Goal: Information Seeking & Learning: Learn about a topic

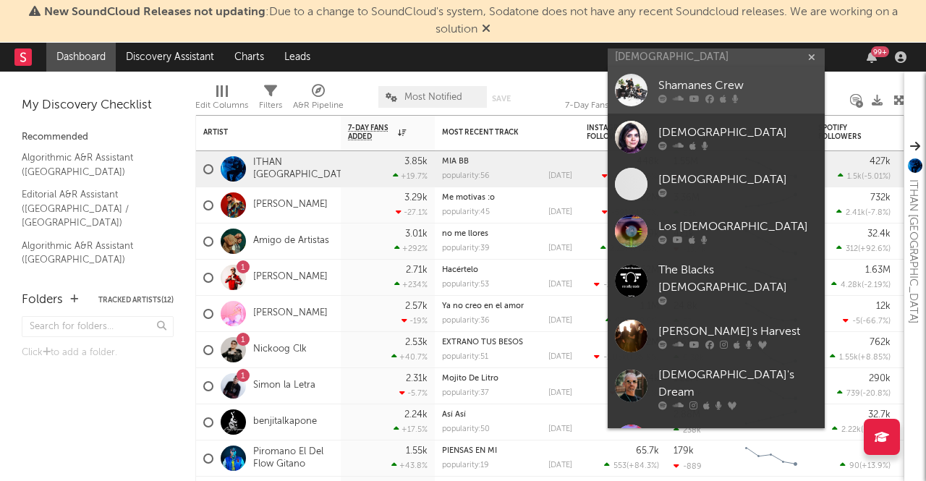
type input "[DEMOGRAPHIC_DATA]"
click at [725, 102] on icon at bounding box center [723, 99] width 7 height 9
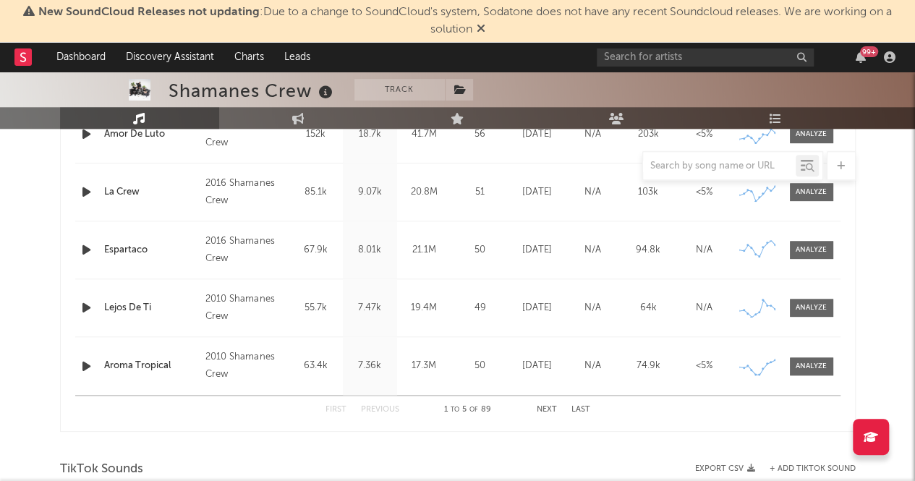
scroll to position [661, 0]
click at [127, 362] on div "Aroma Tropical" at bounding box center [151, 364] width 95 height 14
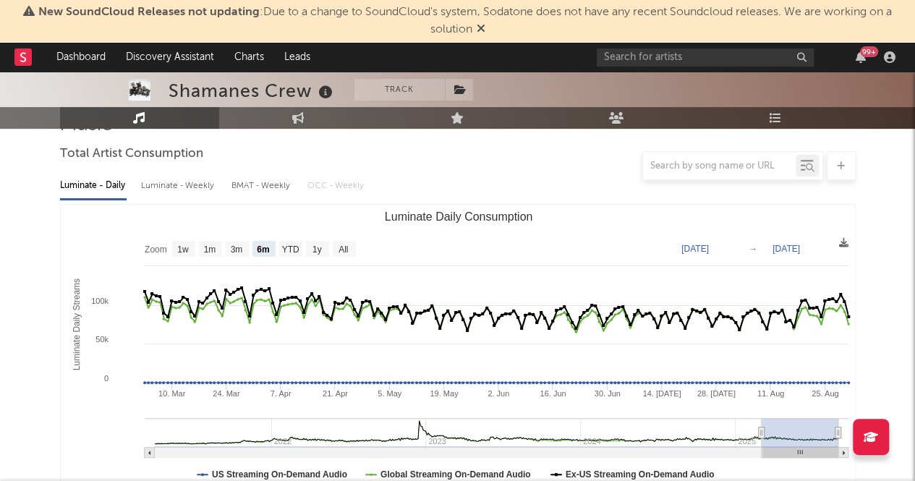
scroll to position [124, 0]
click at [292, 245] on text "YTD" at bounding box center [289, 250] width 17 height 10
select select "YTD"
type input "[DATE]"
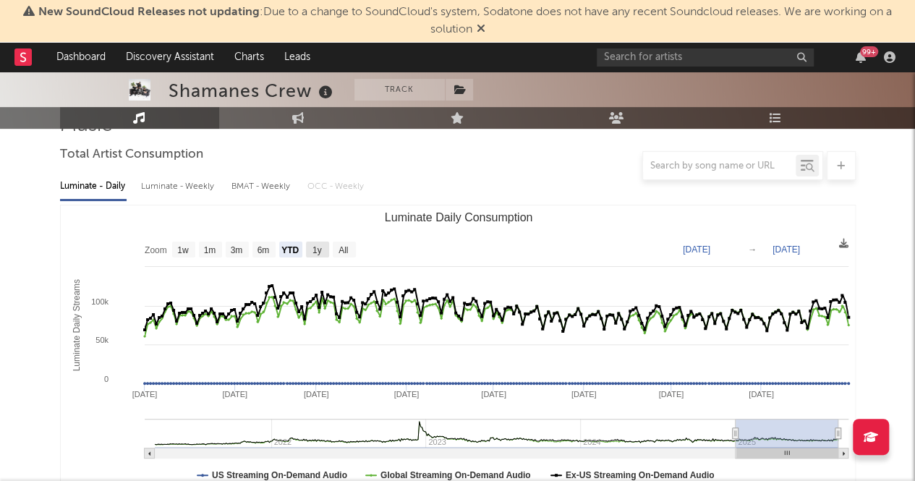
click at [327, 247] on rect "Luminate Daily Consumption" at bounding box center [317, 250] width 23 height 16
select select "1y"
type input "[DATE]"
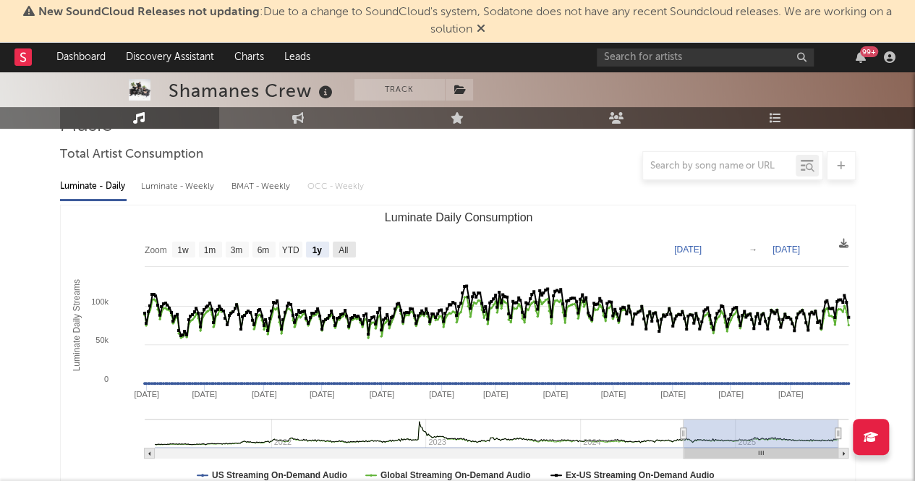
click at [340, 248] on text "All" at bounding box center [342, 250] width 9 height 10
select select "All"
type input "[DATE]"
